Goal: Task Accomplishment & Management: Complete application form

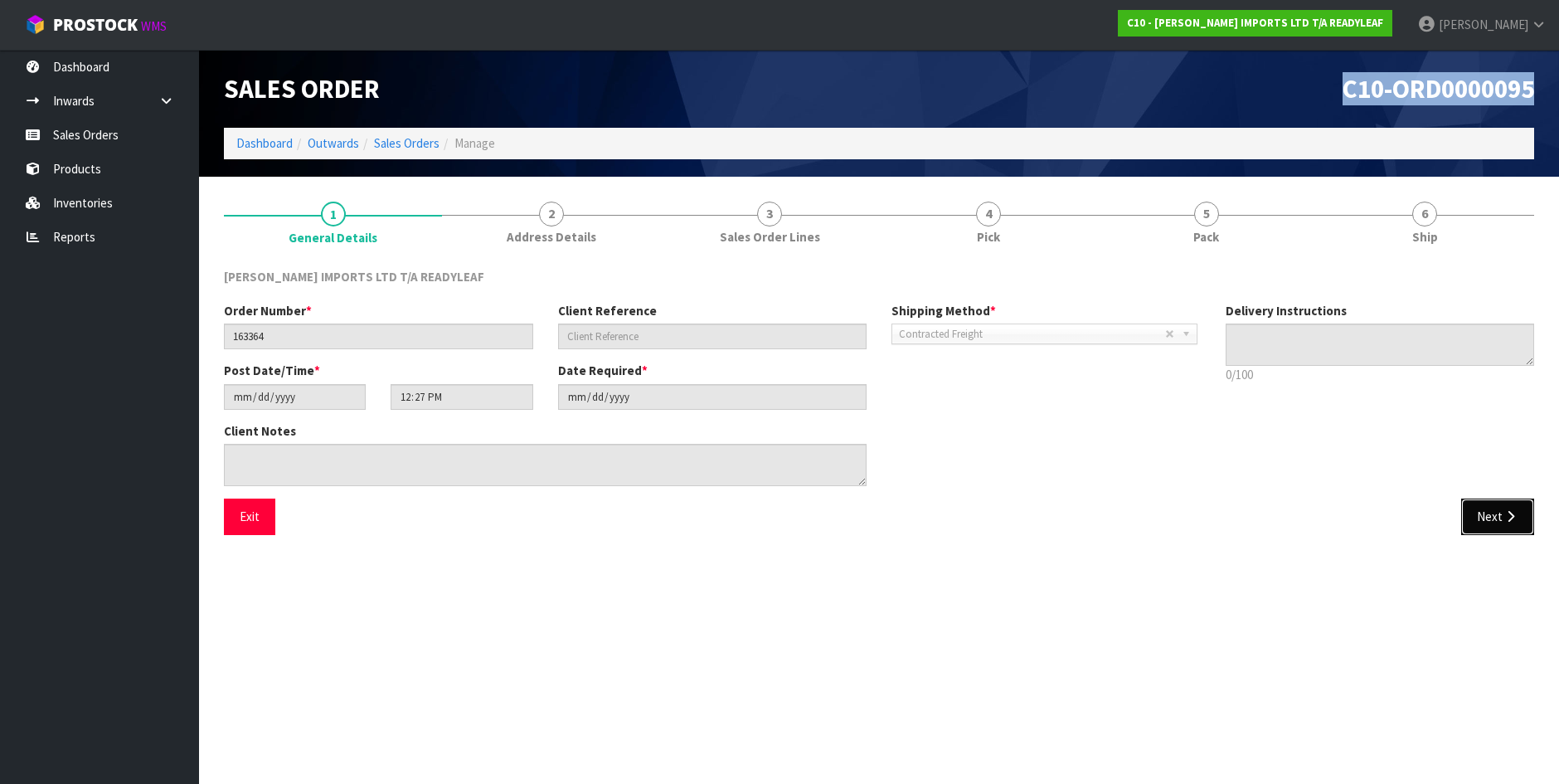
click at [1488, 516] on button "Next" at bounding box center [1498, 516] width 73 height 36
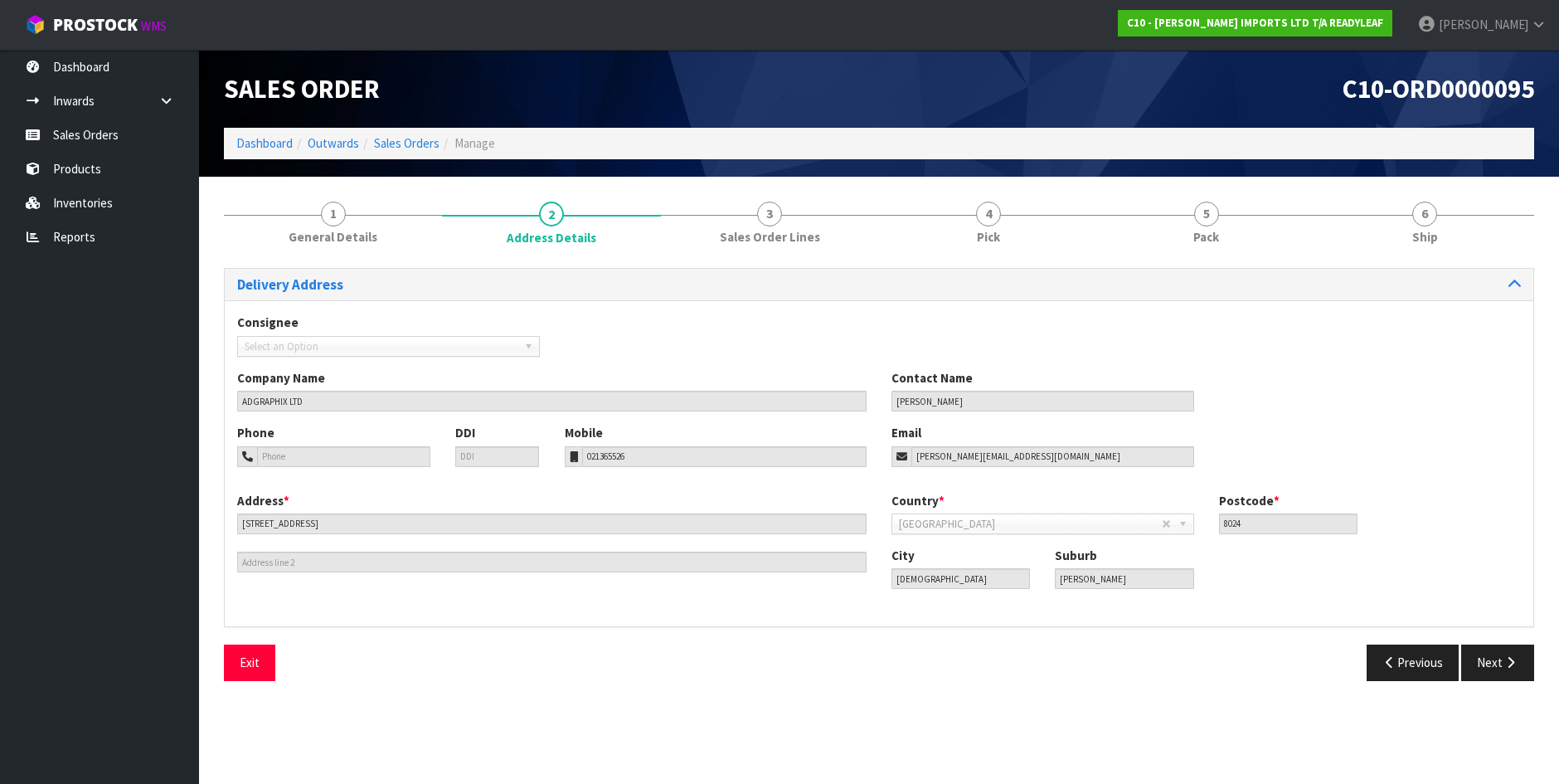
click at [1488, 516] on div "Country * Afghanistan Aland Islands Albania Algeria American Samoa Andorra Ango…" at bounding box center [1207, 519] width 655 height 55
click at [250, 660] on button "Exit" at bounding box center [249, 662] width 51 height 36
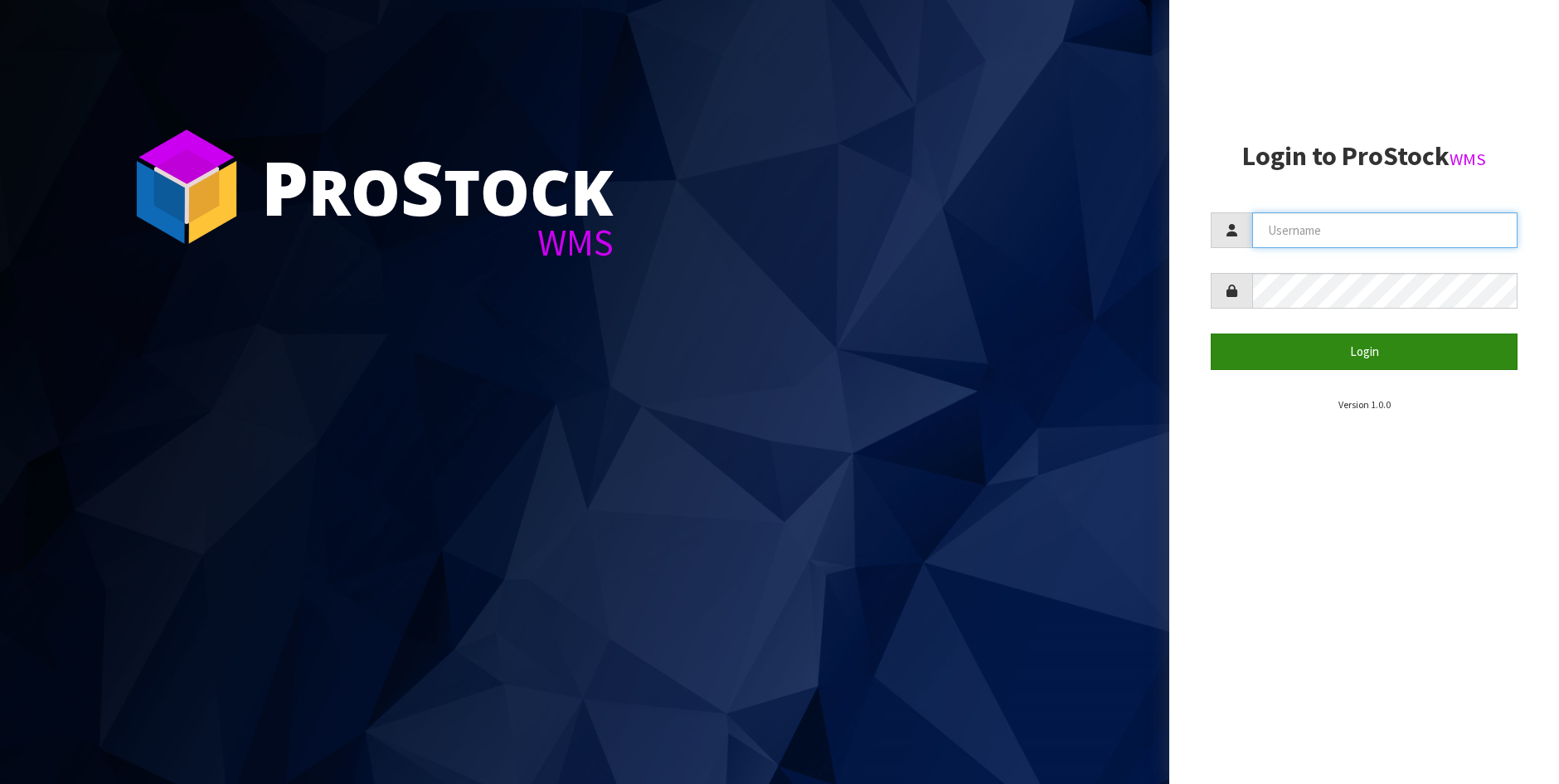
type input "[PERSON_NAME]"
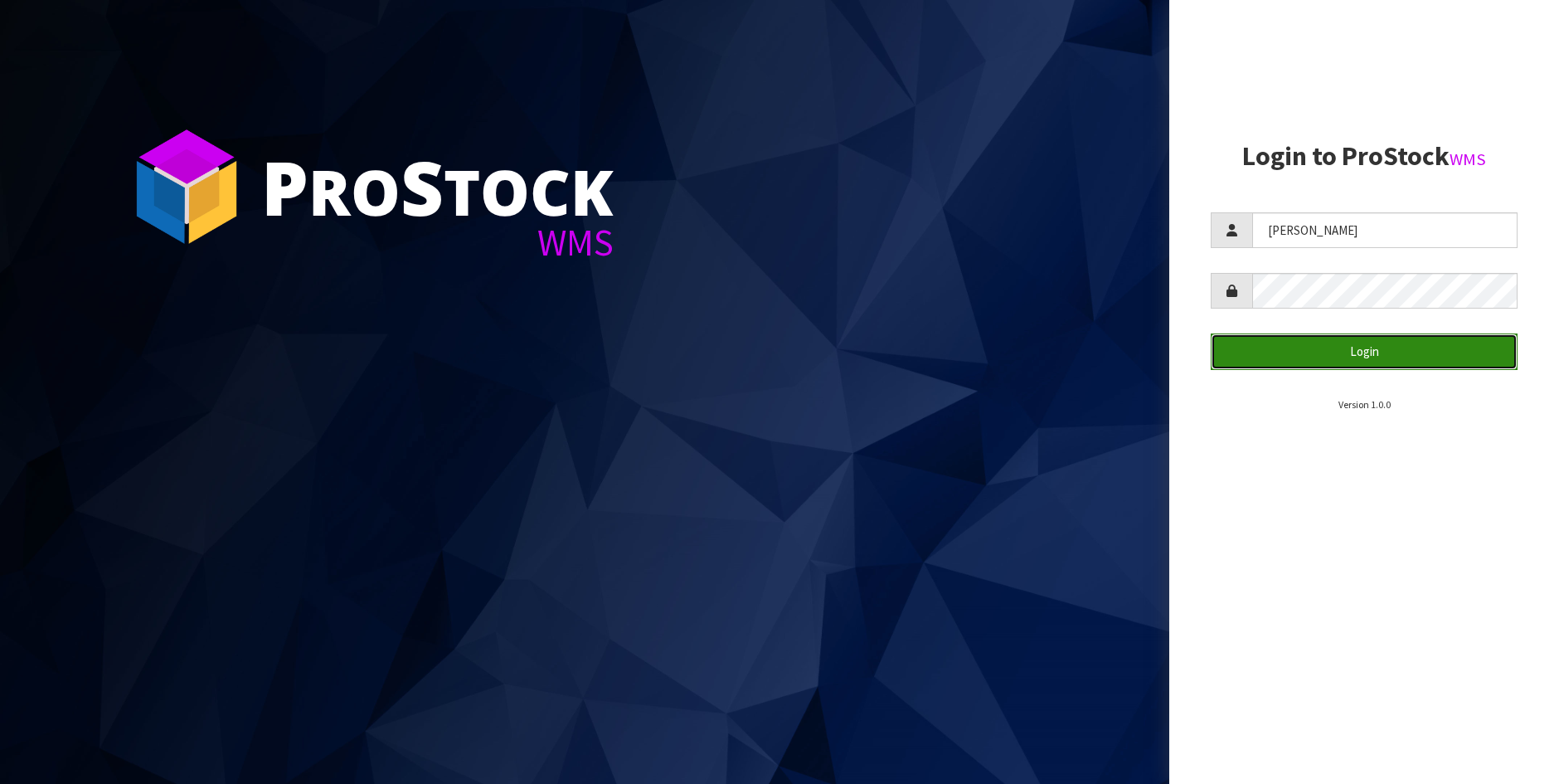
click at [1399, 353] on button "Login" at bounding box center [1364, 351] width 307 height 36
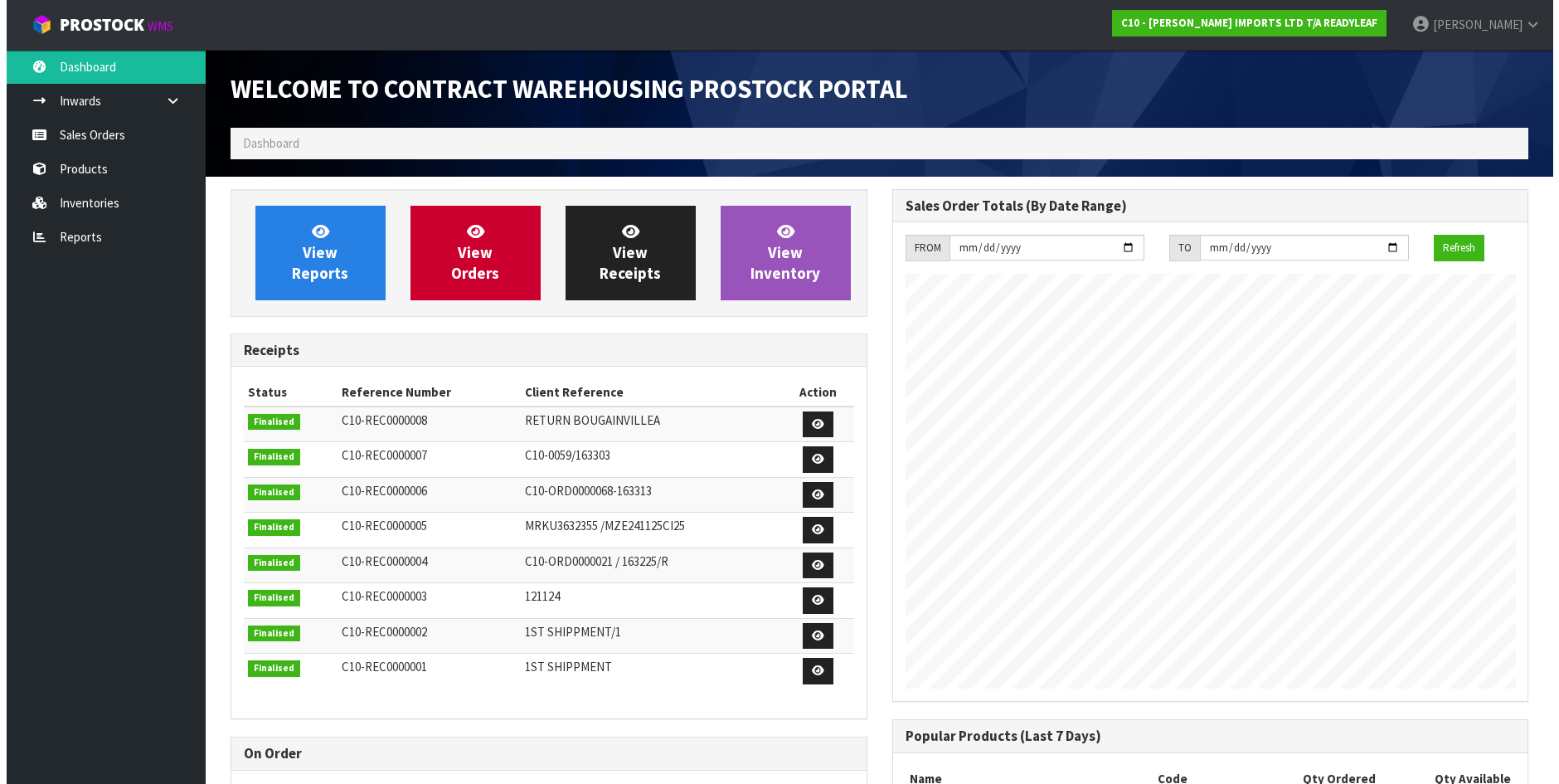
scroll to position [759, 661]
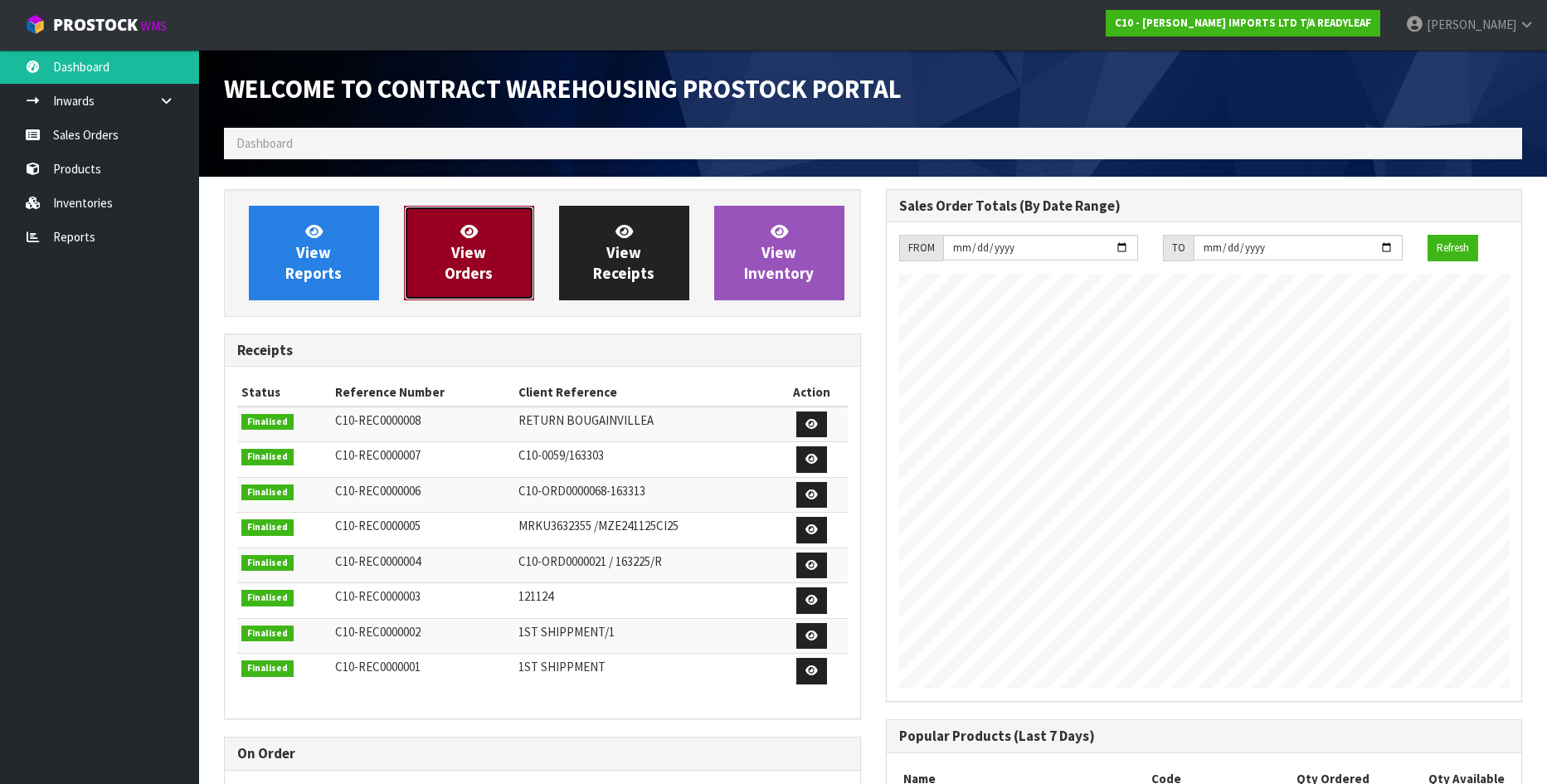
click at [464, 269] on span "View Orders" at bounding box center [469, 252] width 48 height 62
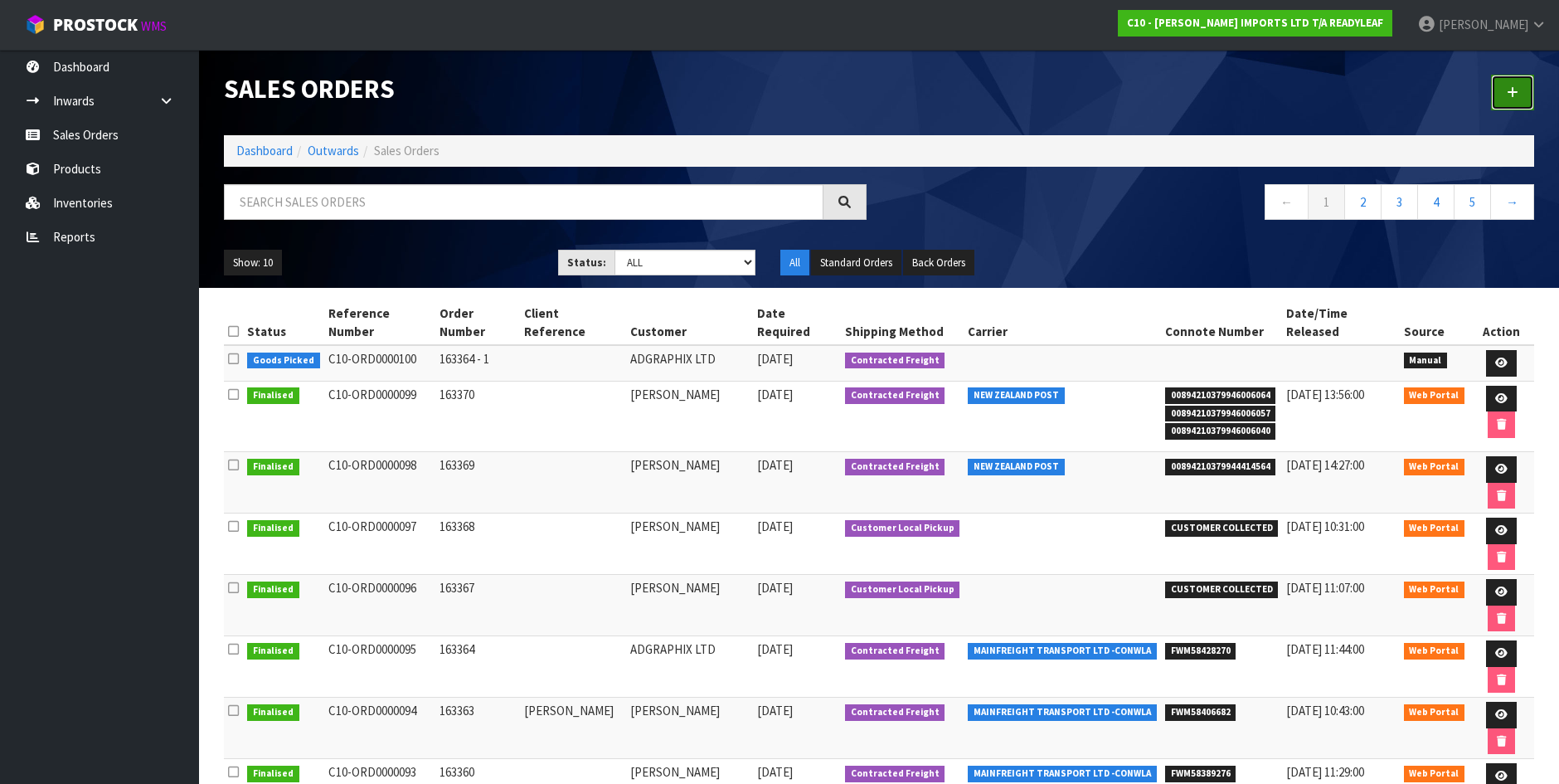
click at [1507, 94] on icon at bounding box center [1512, 93] width 12 height 13
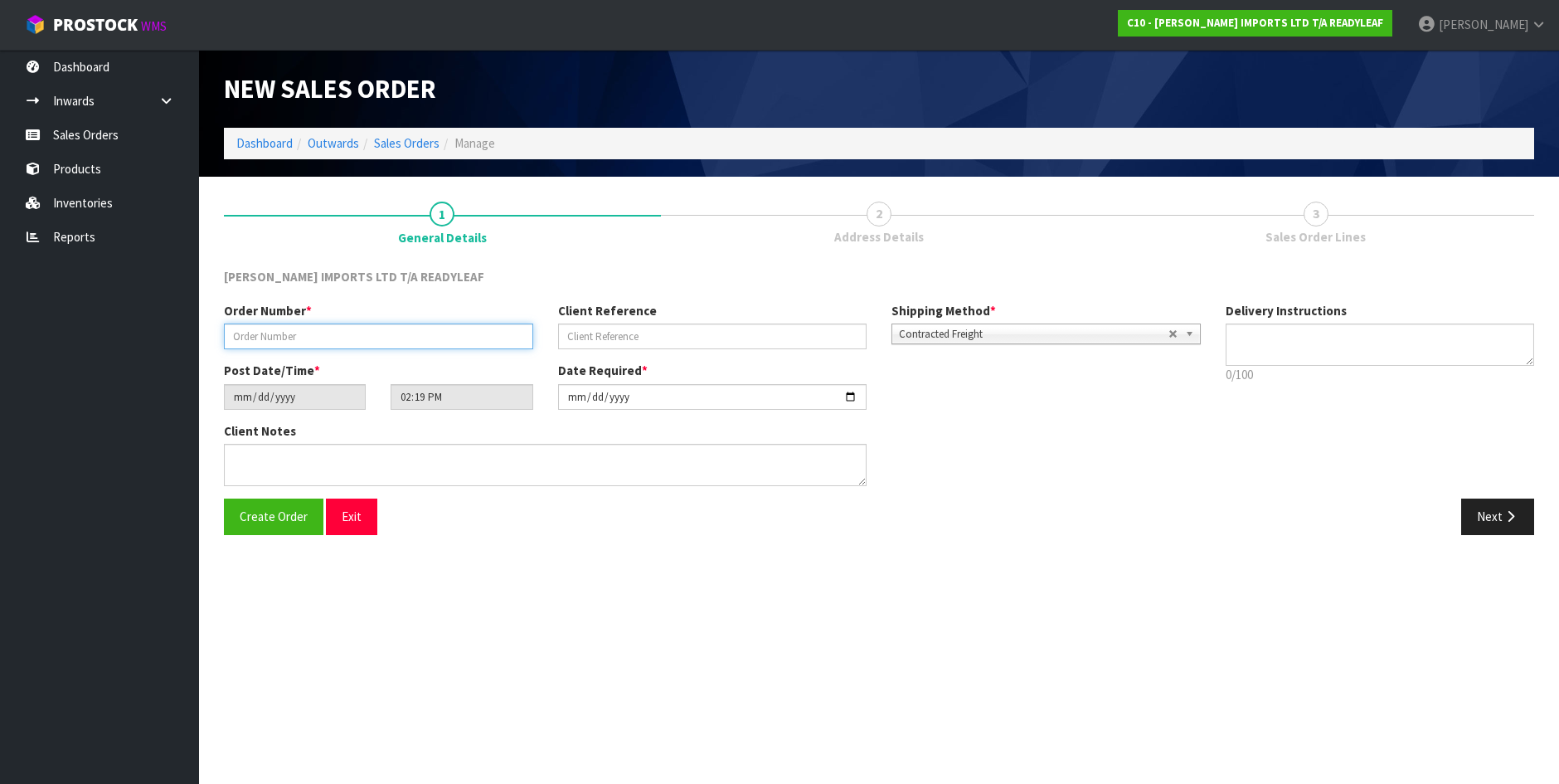
click at [253, 338] on input "text" at bounding box center [378, 337] width 309 height 26
click at [303, 326] on input "text" at bounding box center [378, 337] width 309 height 26
type input "16339"
click at [263, 513] on span "Create Order" at bounding box center [273, 515] width 68 height 16
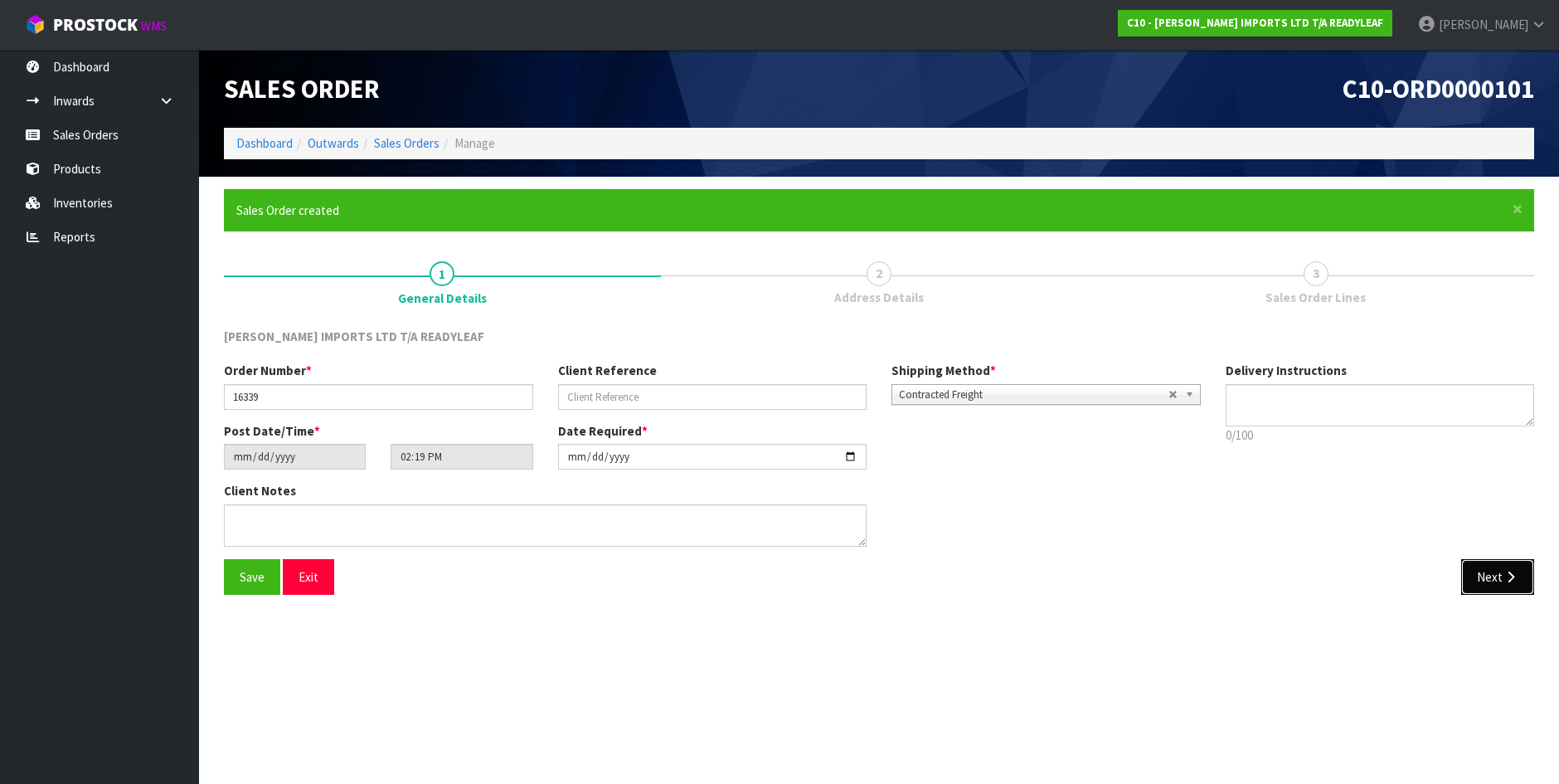
click at [1496, 577] on button "Next" at bounding box center [1498, 577] width 73 height 36
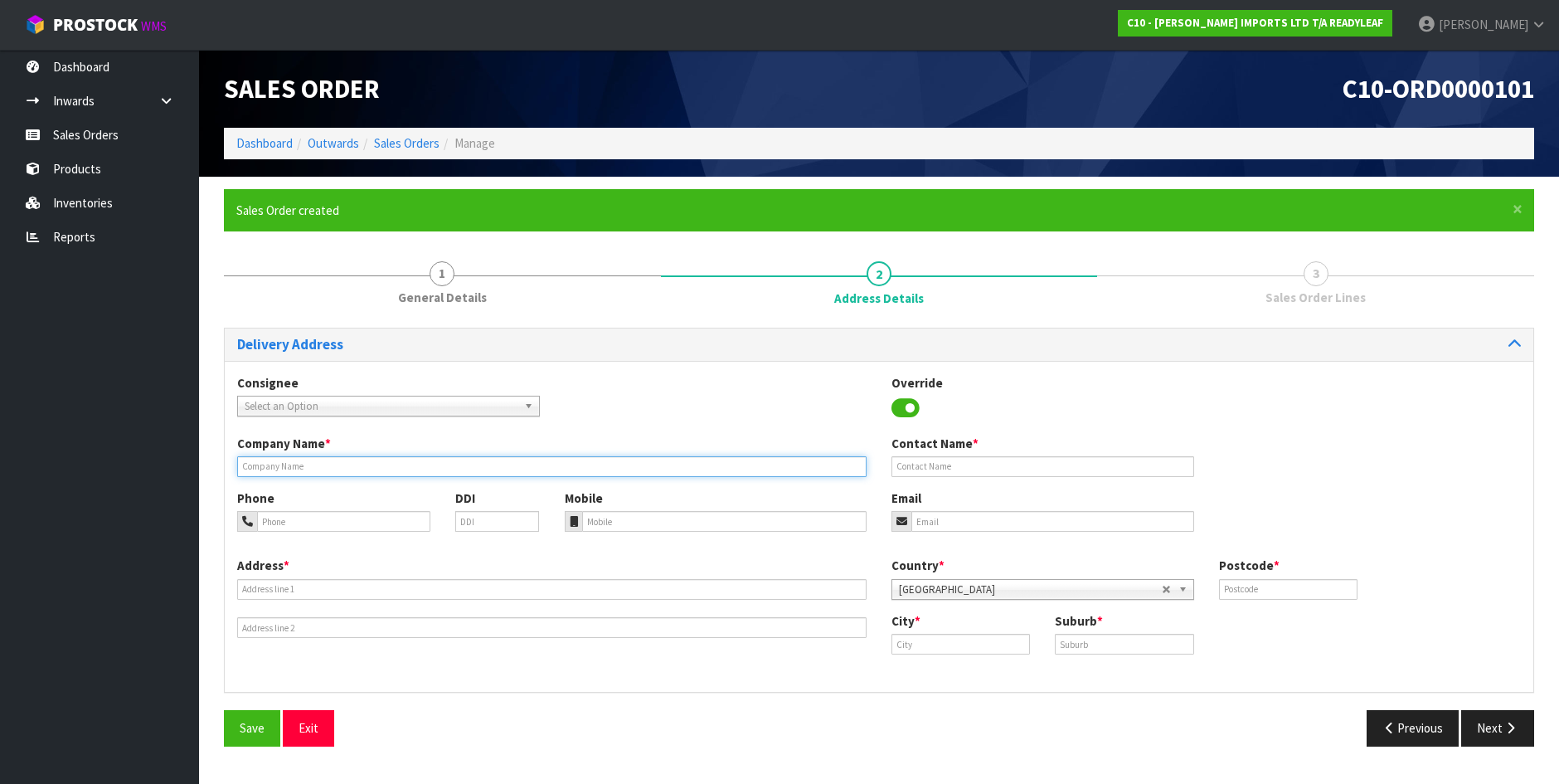
click at [292, 464] on input "text" at bounding box center [552, 466] width 629 height 21
type input "[PERSON_NAME]"
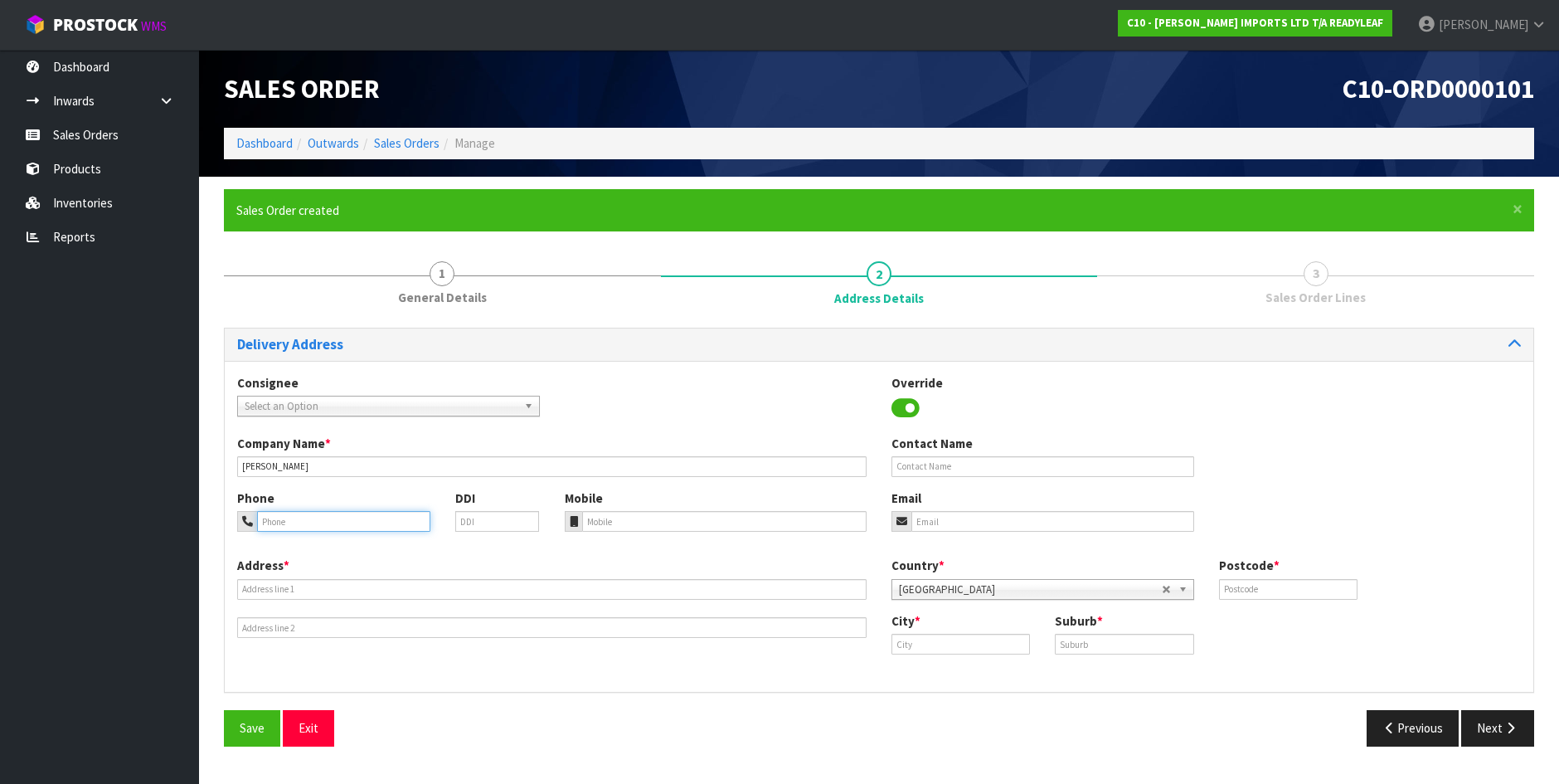
click at [292, 523] on input "tel" at bounding box center [343, 521] width 173 height 21
type input "0212423542"
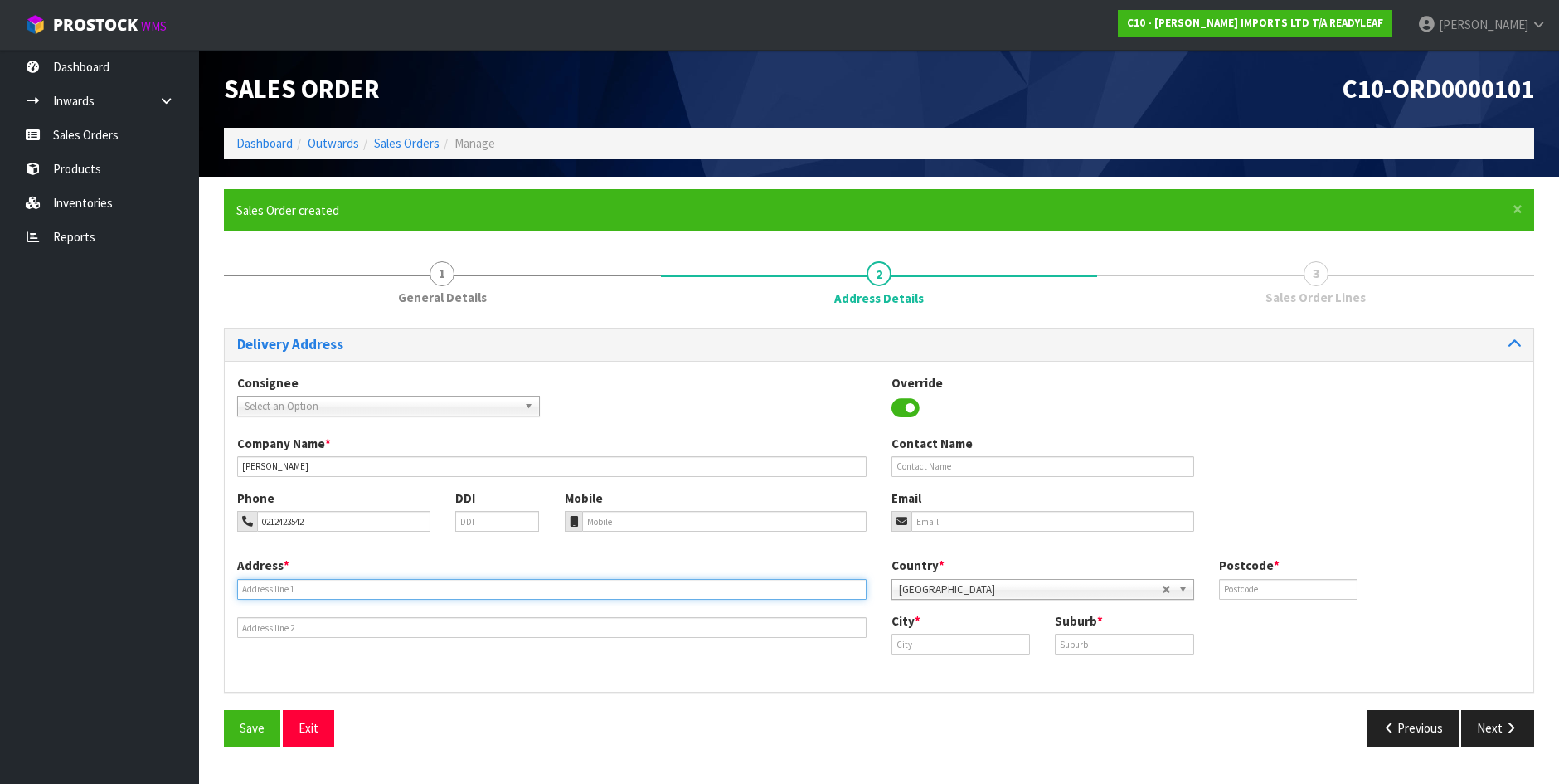
click at [288, 594] on input "text" at bounding box center [552, 589] width 629 height 21
type input "[STREET_ADDRESS]"
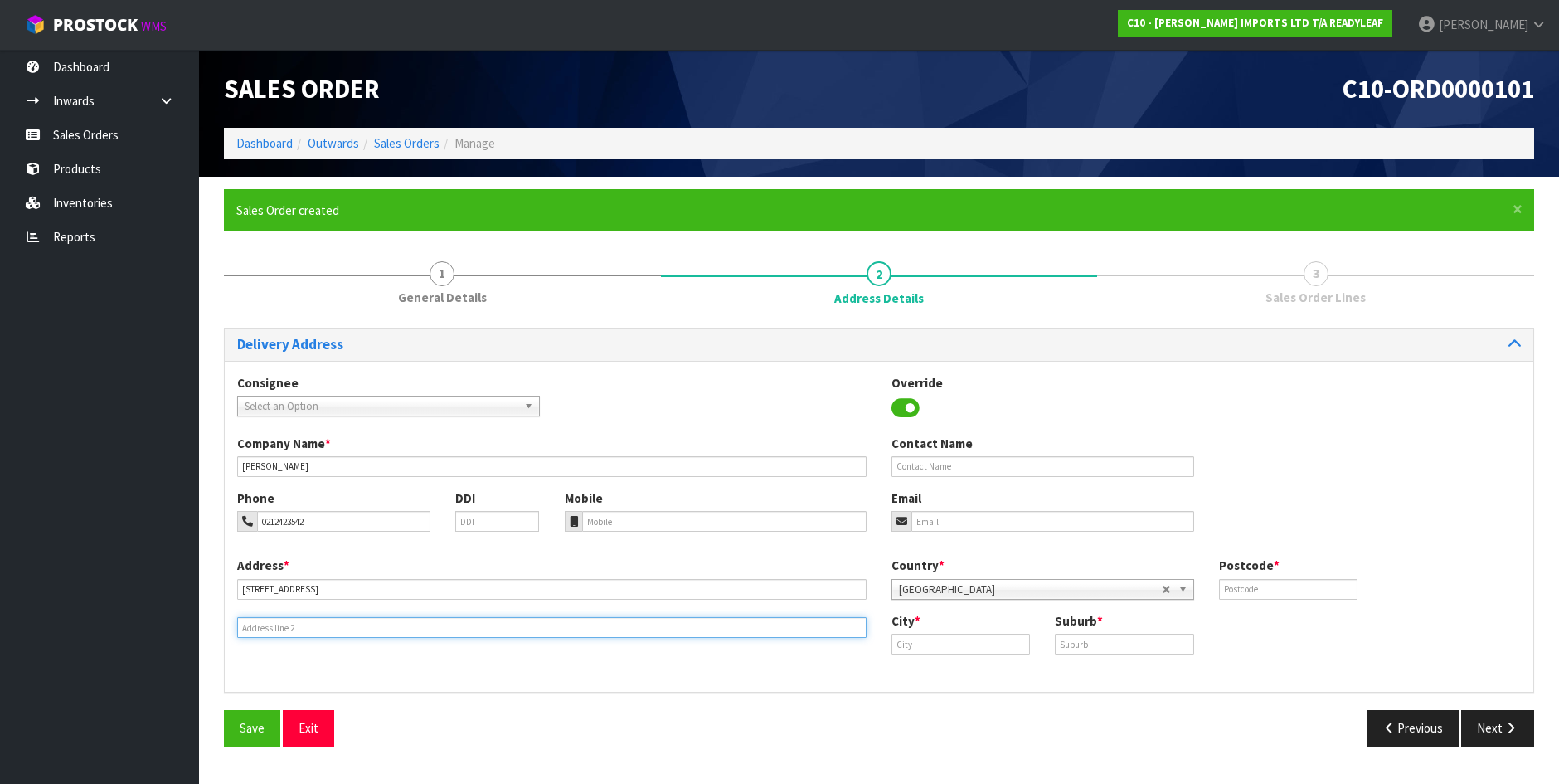
click at [296, 630] on input "text" at bounding box center [552, 627] width 629 height 21
type input "[GEOGRAPHIC_DATA]"
click at [1089, 646] on input "text" at bounding box center [1123, 644] width 138 height 21
type input "WAI O TIAKI BAY"
click at [938, 645] on input "text" at bounding box center [960, 644] width 138 height 21
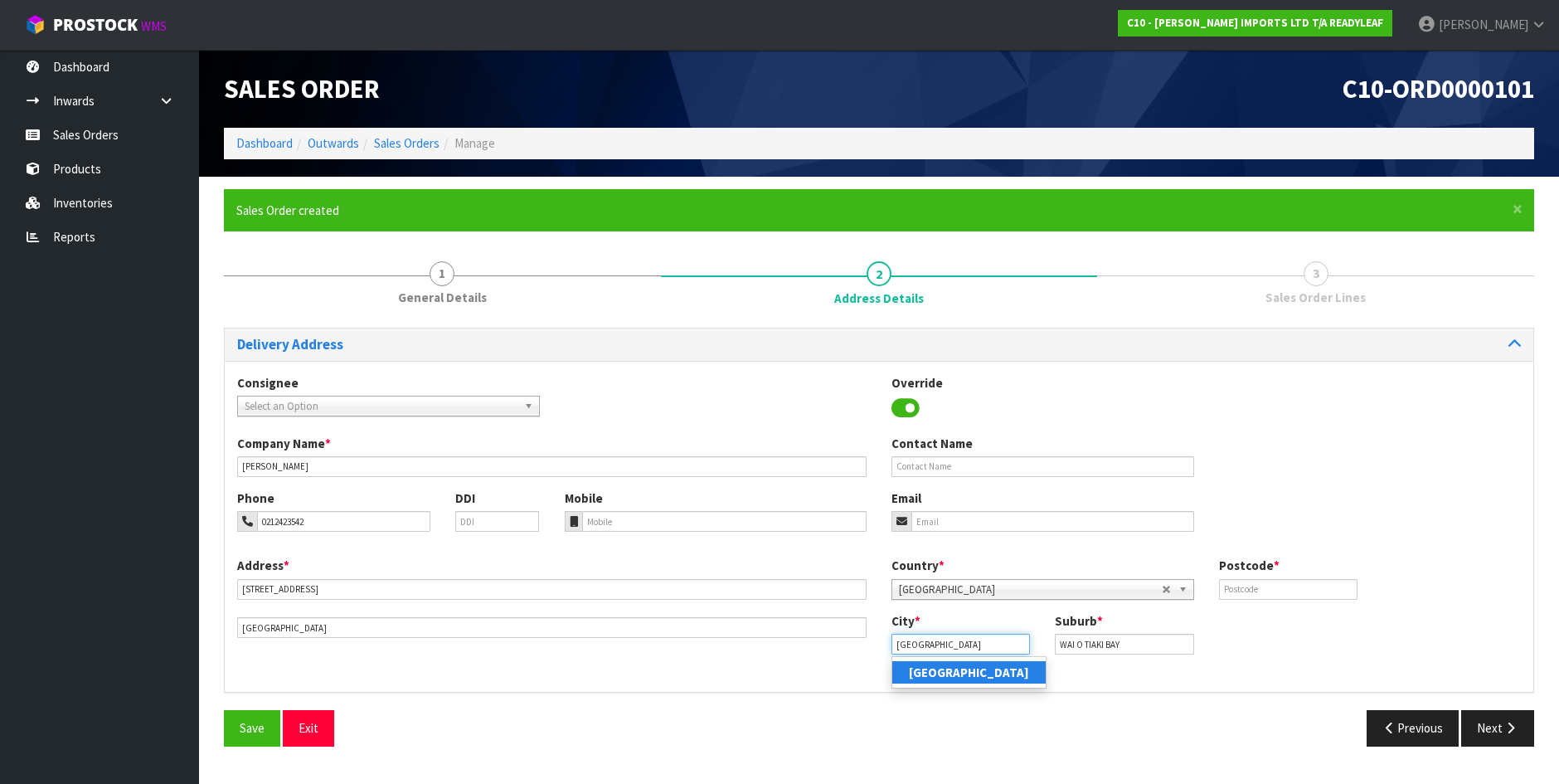
type input "[GEOGRAPHIC_DATA]"
click at [933, 679] on strong "[GEOGRAPHIC_DATA]" at bounding box center [968, 671] width 120 height 16
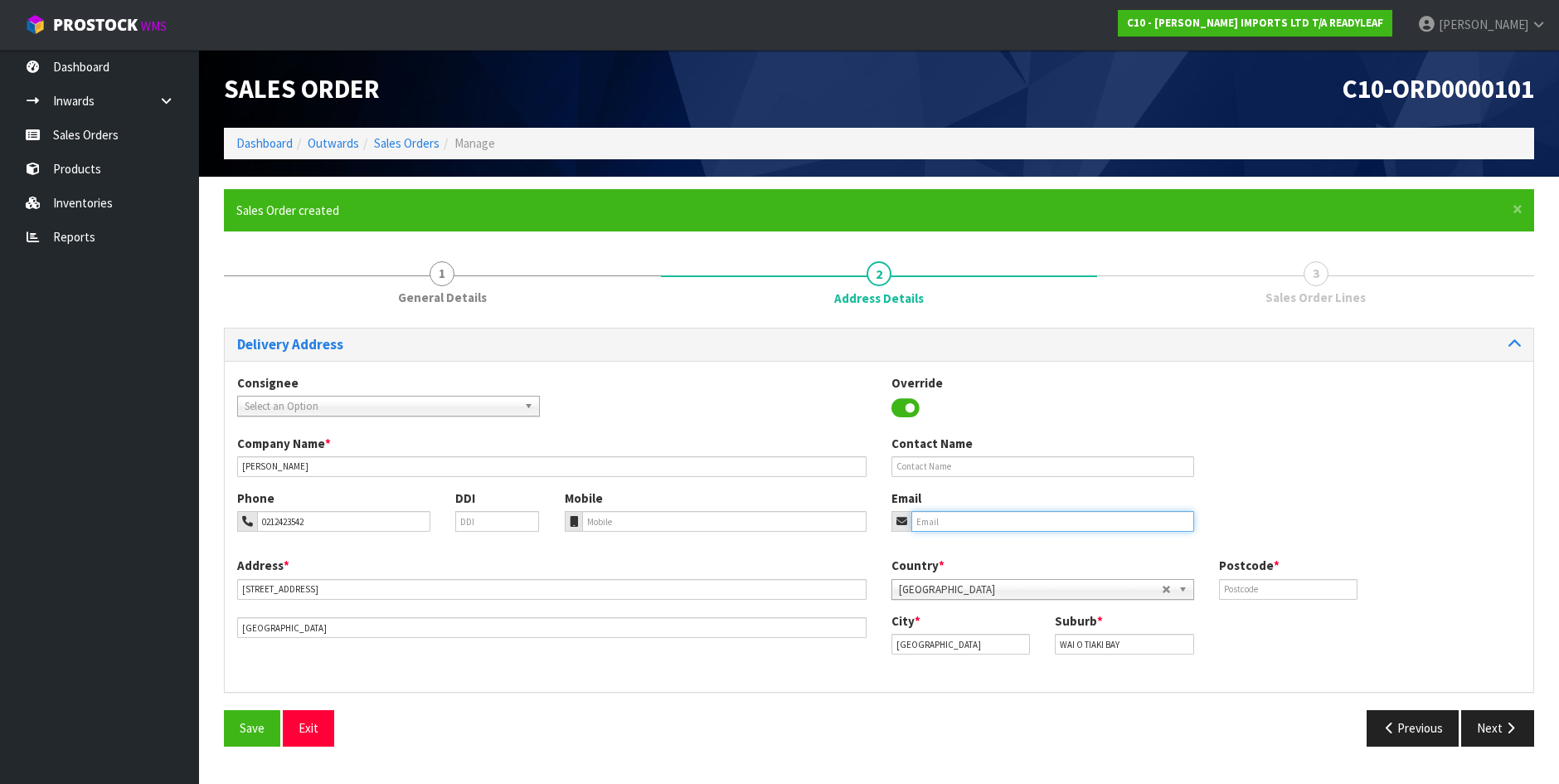
click at [945, 516] on input "email" at bounding box center [1053, 521] width 282 height 21
type input "[EMAIL_ADDRESS][DOMAIN_NAME]"
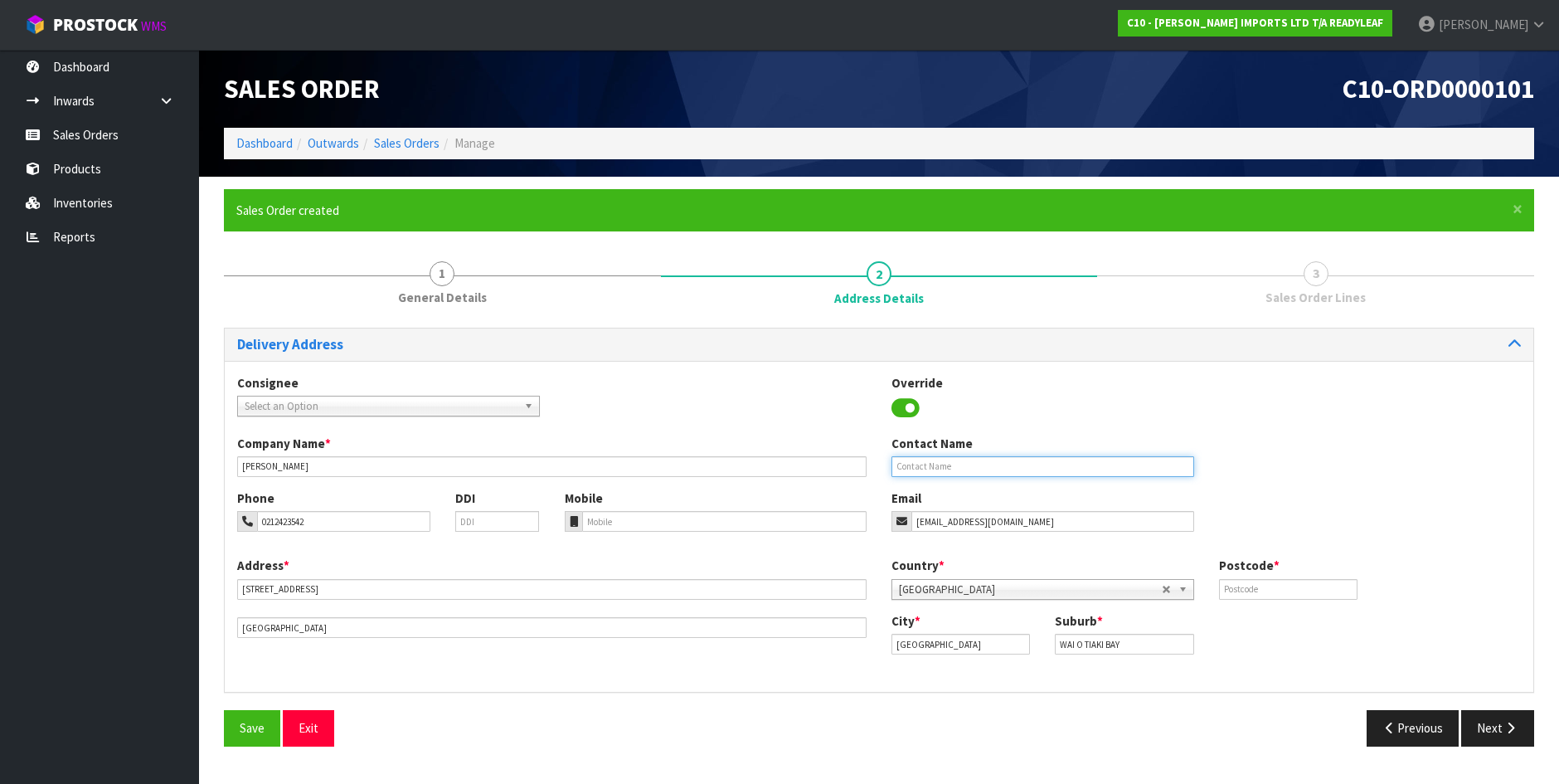
click at [938, 464] on input "text" at bounding box center [1043, 466] width 303 height 21
type input "[PERSON_NAME]"
click at [1256, 592] on input "text" at bounding box center [1288, 589] width 138 height 21
type input "1072"
click at [1487, 726] on button "Next" at bounding box center [1498, 727] width 73 height 36
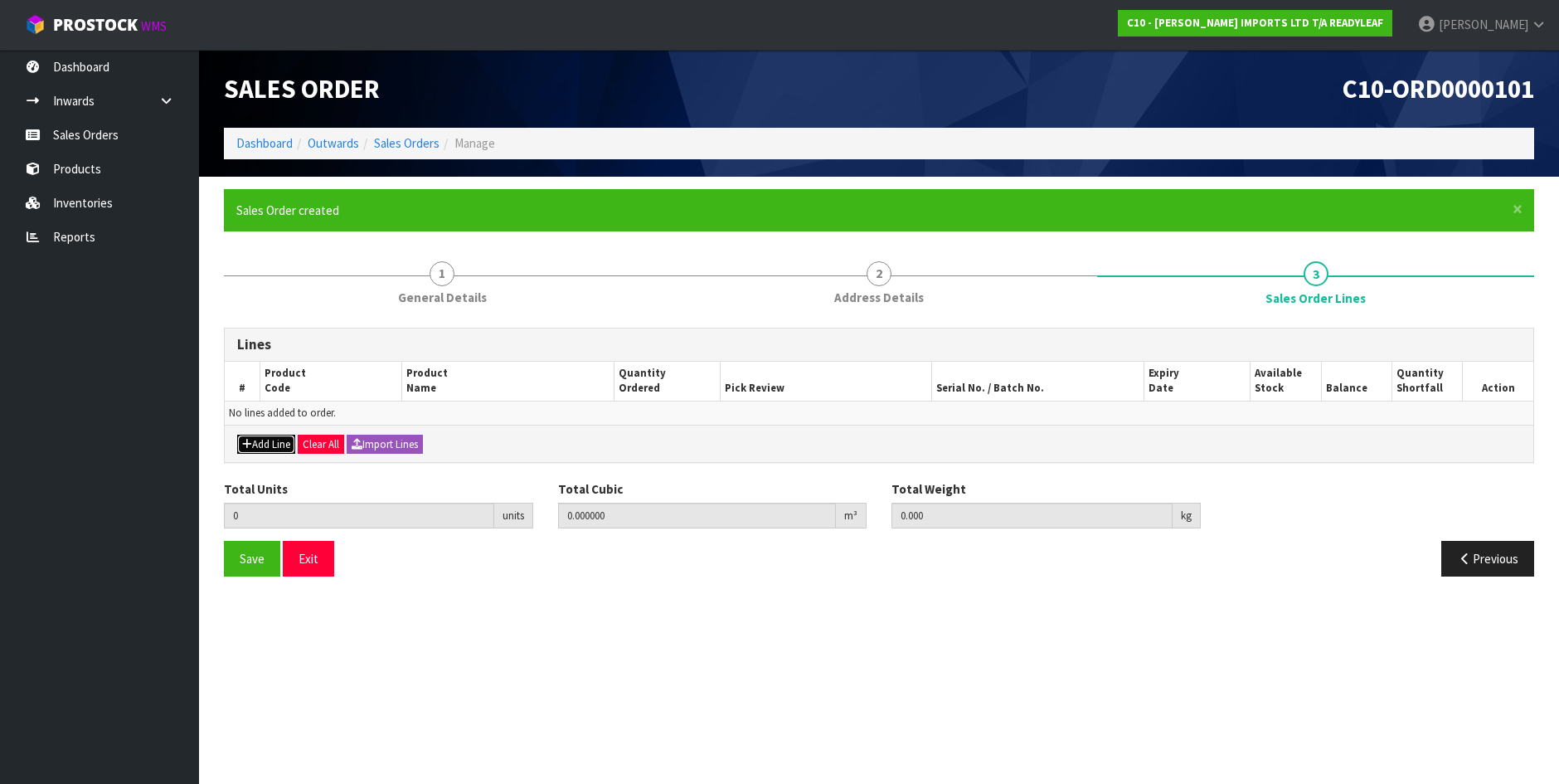
click at [281, 438] on button "Add Line" at bounding box center [266, 445] width 58 height 20
type input "0"
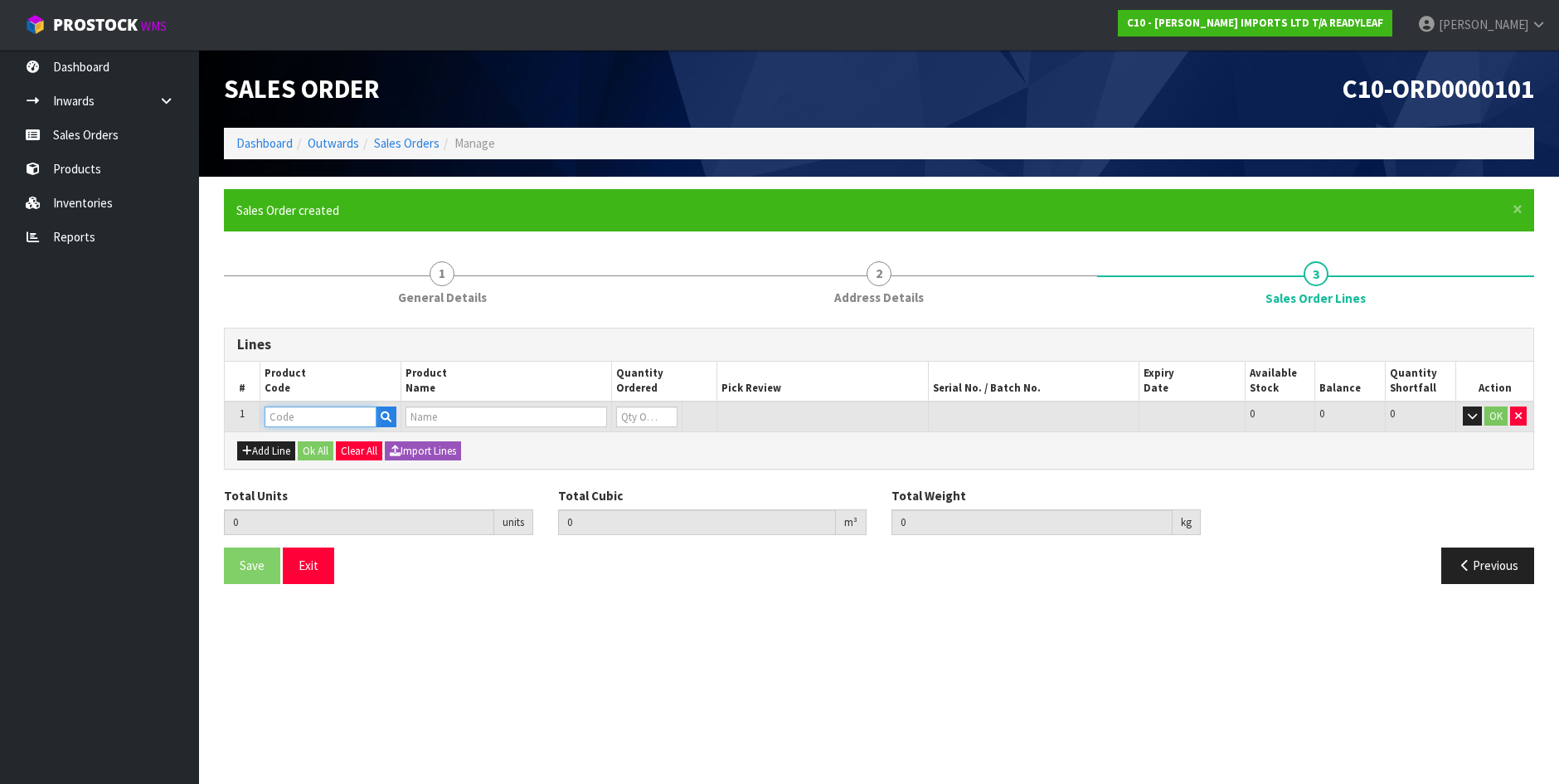
click at [293, 420] on input "text" at bounding box center [321, 416] width 112 height 21
click at [296, 417] on input "RLTLO 322" at bounding box center [321, 416] width 112 height 21
type input "RLTL 322"
type input "0.000000"
type input "0.000"
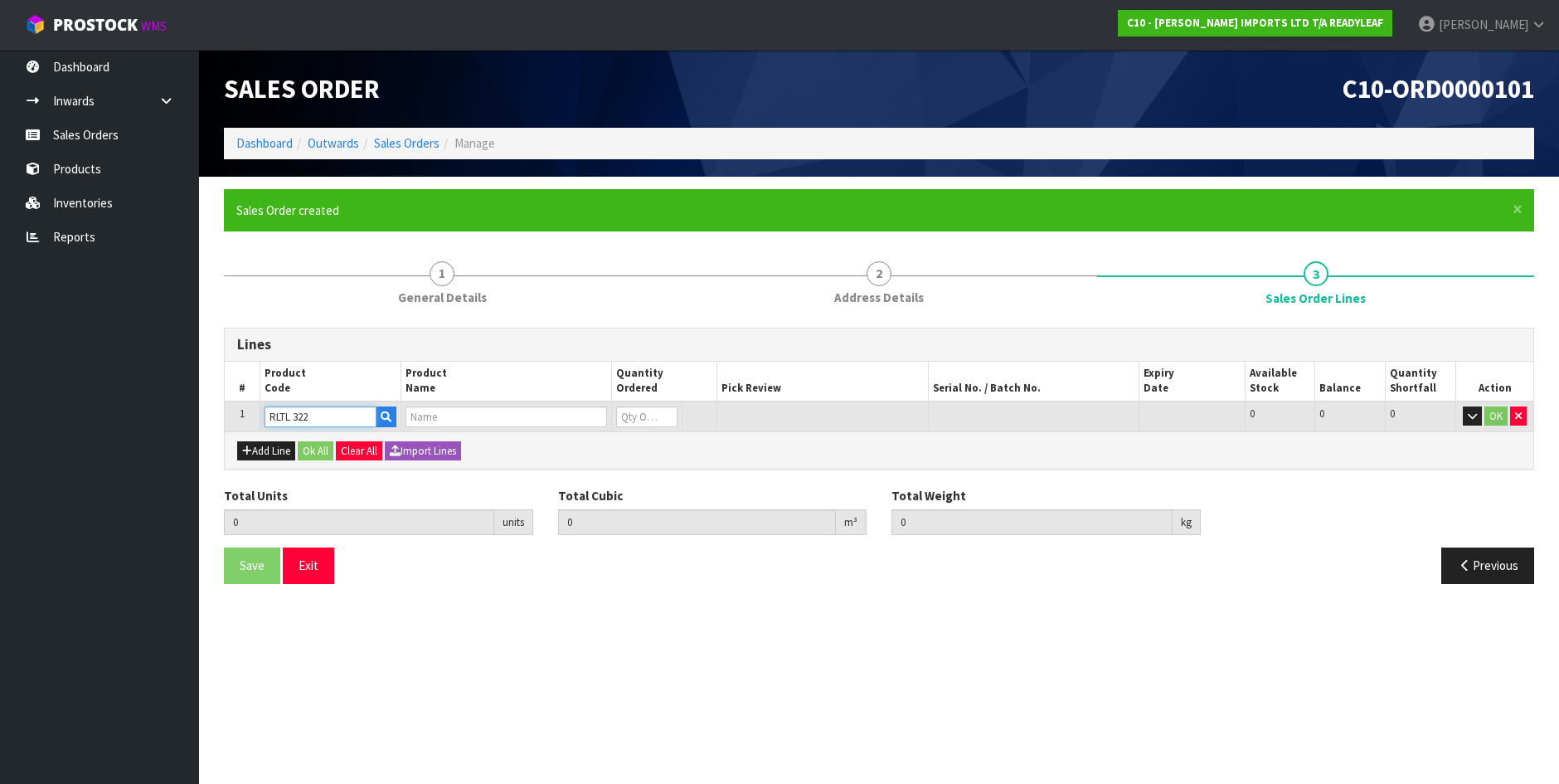
type input "BOUGAINVILLEA"
type input "0"
type input "RLTL 322"
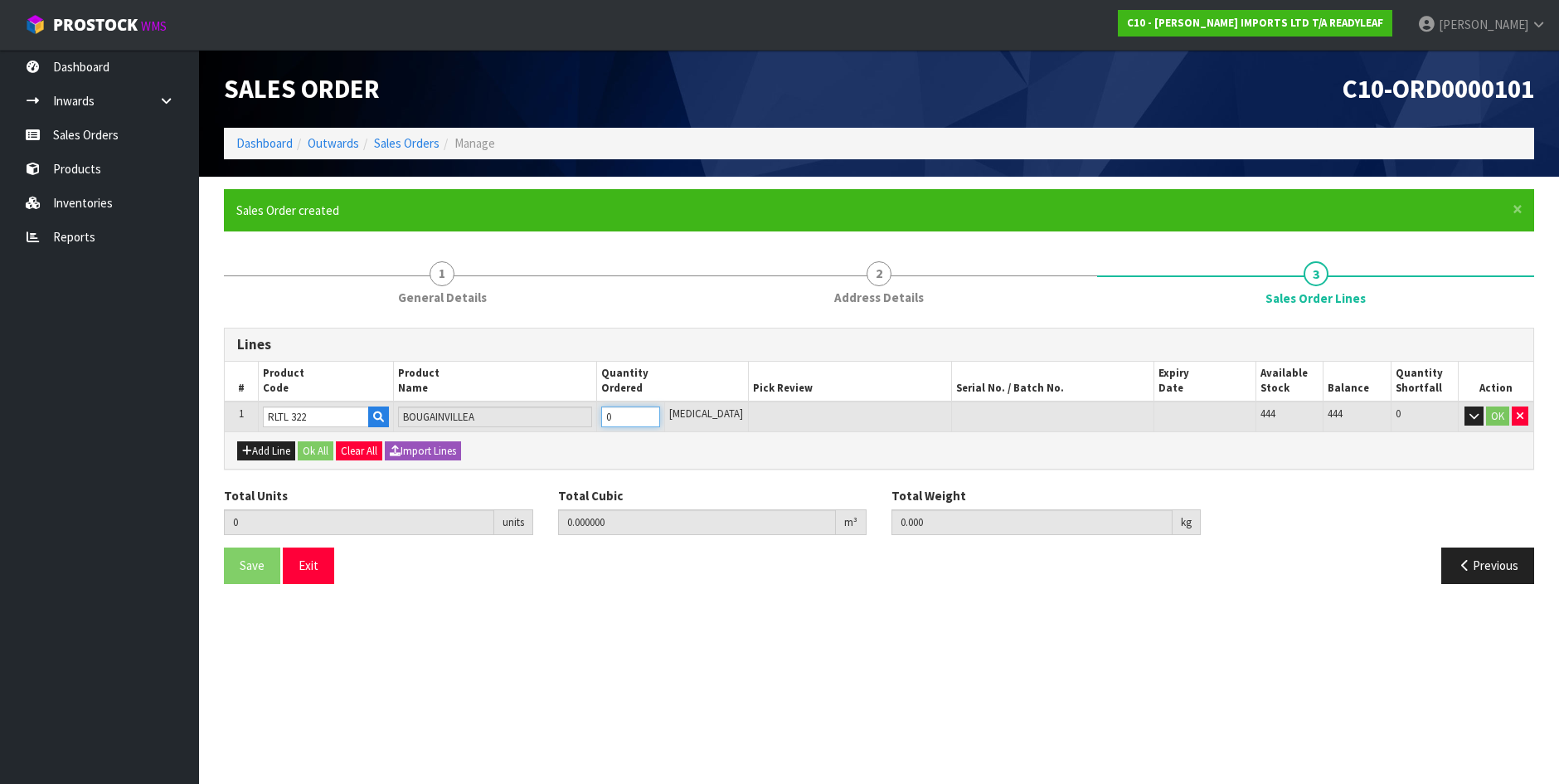
click at [648, 417] on input "0" at bounding box center [631, 416] width 59 height 21
type input "0"
type input "1"
type input "0.008252"
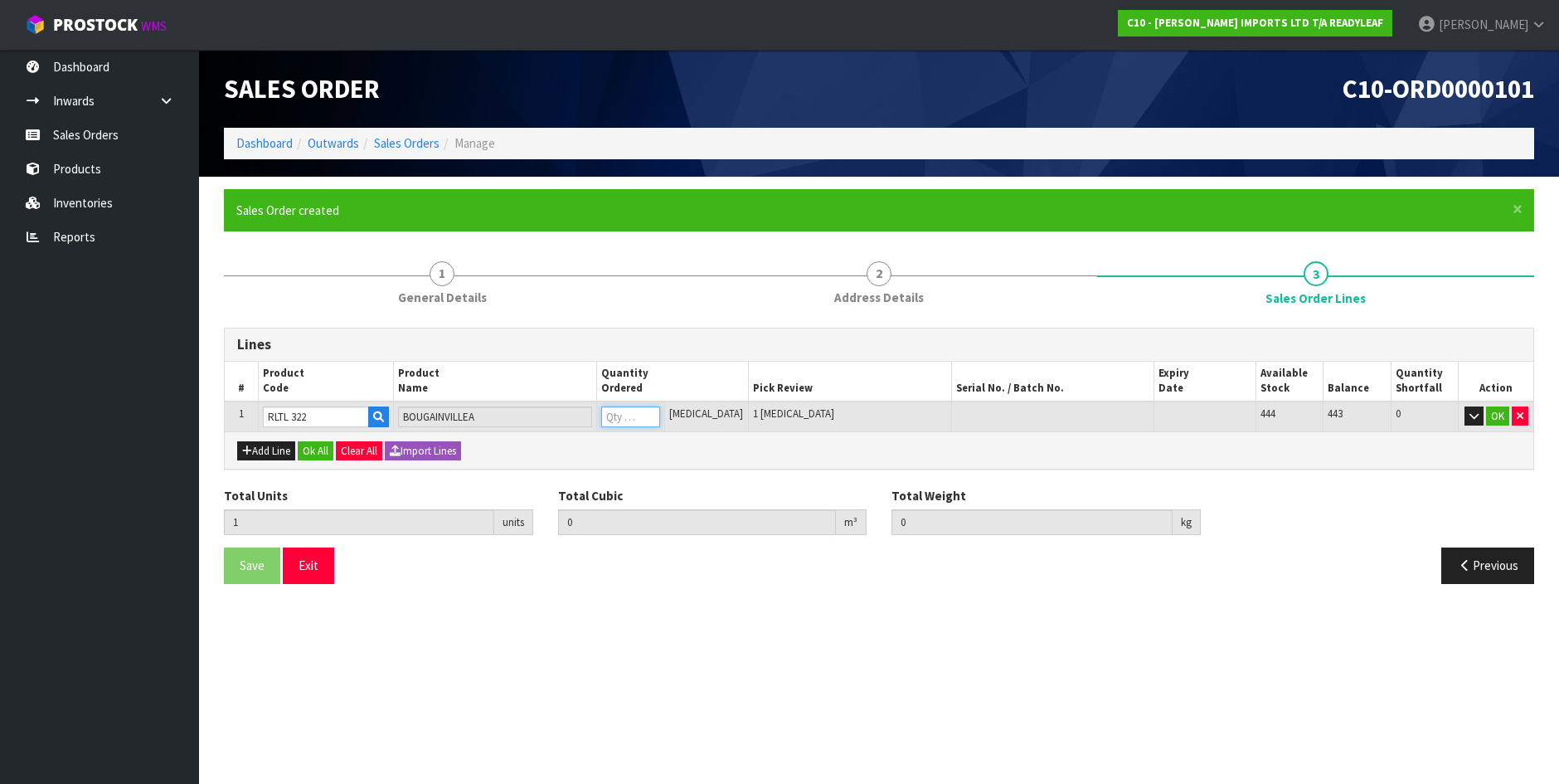
type input "0.8"
type input "1"
type input "12"
type input "0.112896"
type input "9.8"
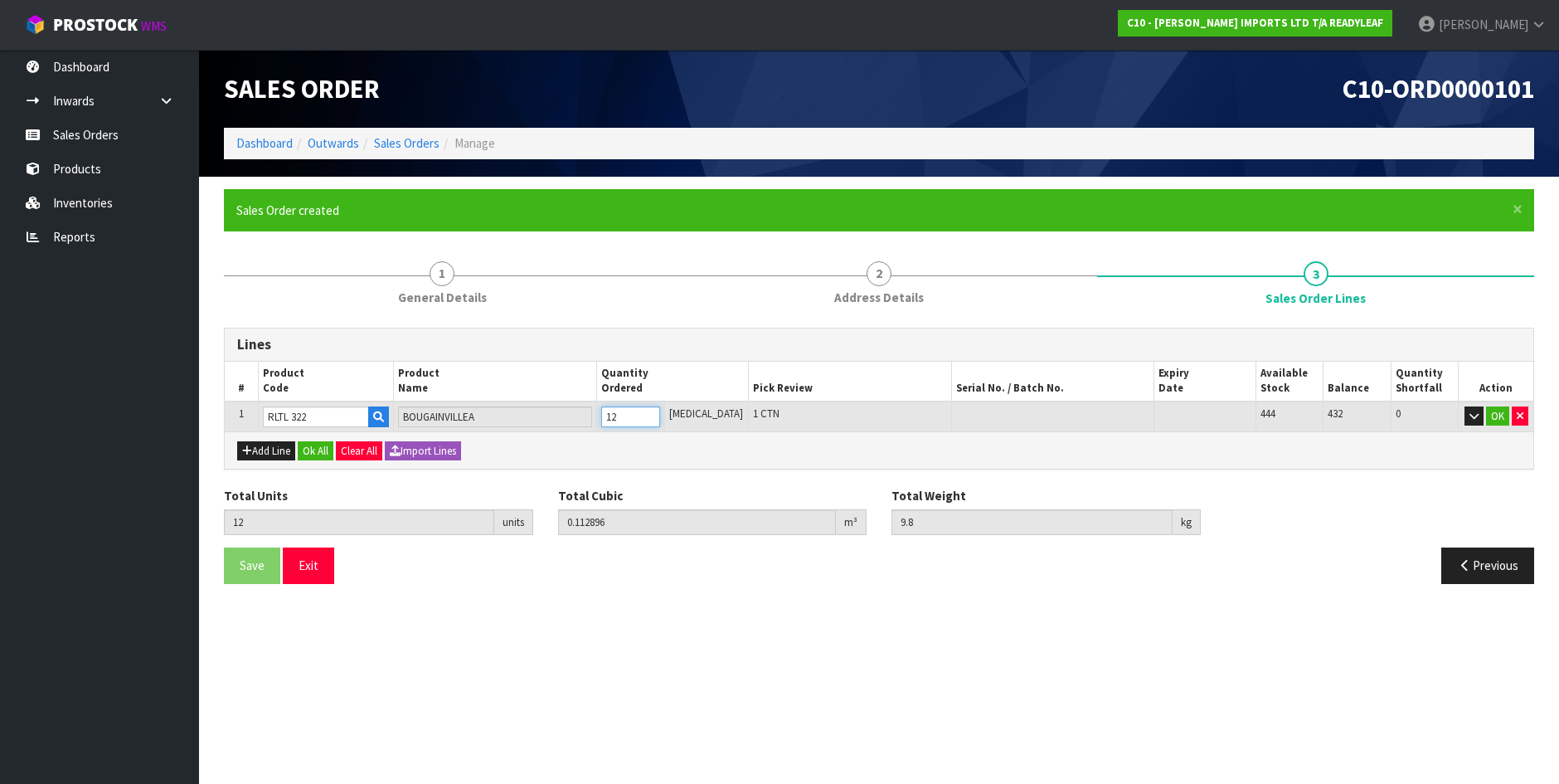
type input "12"
click at [639, 475] on div "Lines # Product Code Product Name Quantity Ordered Pick Review Serial No. / Bat…" at bounding box center [879, 461] width 1310 height 269
click at [323, 450] on button "Ok All" at bounding box center [315, 451] width 36 height 20
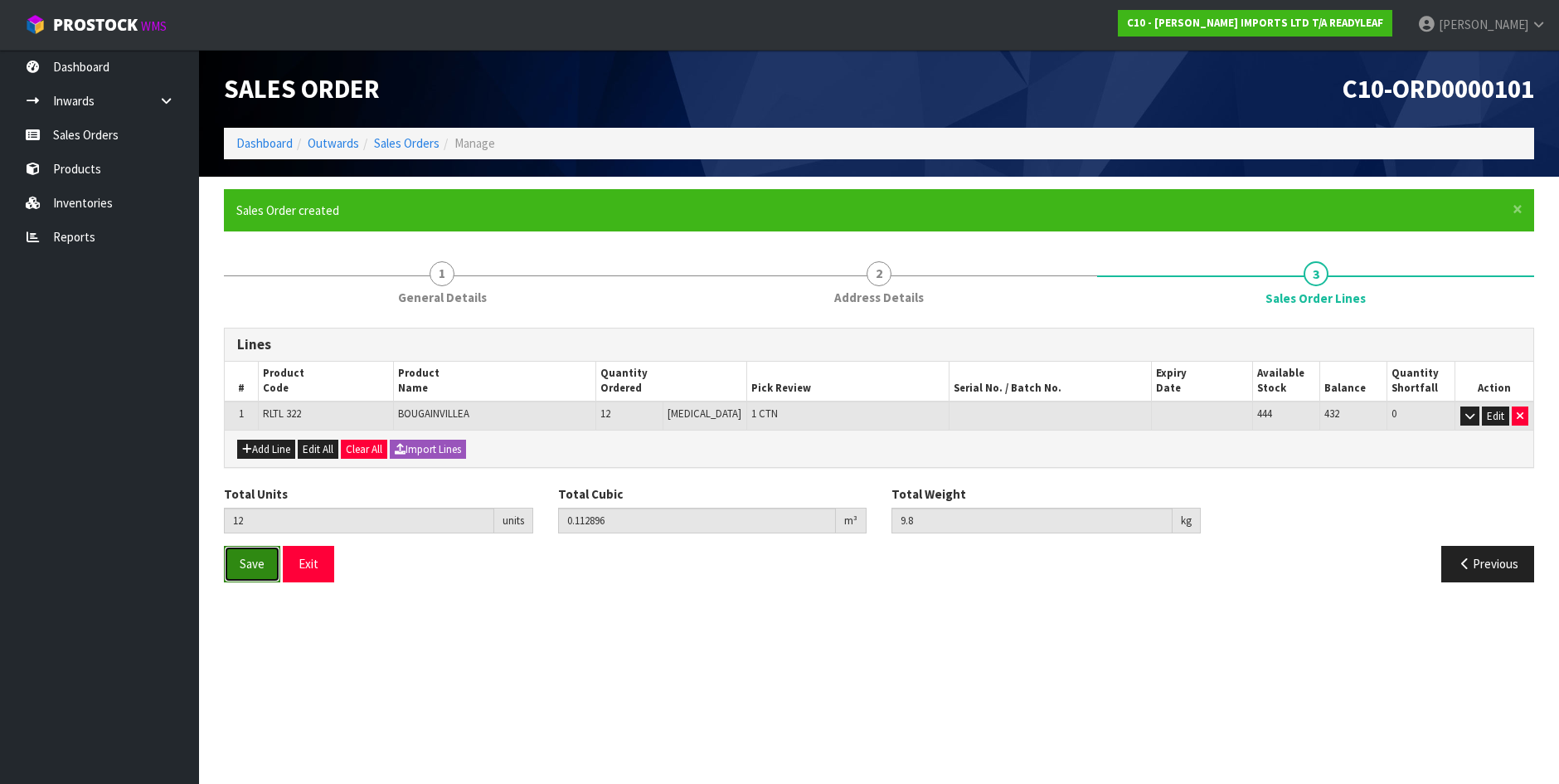
click at [238, 575] on button "Save" at bounding box center [252, 563] width 57 height 36
click at [303, 565] on button "Exit" at bounding box center [308, 563] width 51 height 36
